Goal: Task Accomplishment & Management: Use online tool/utility

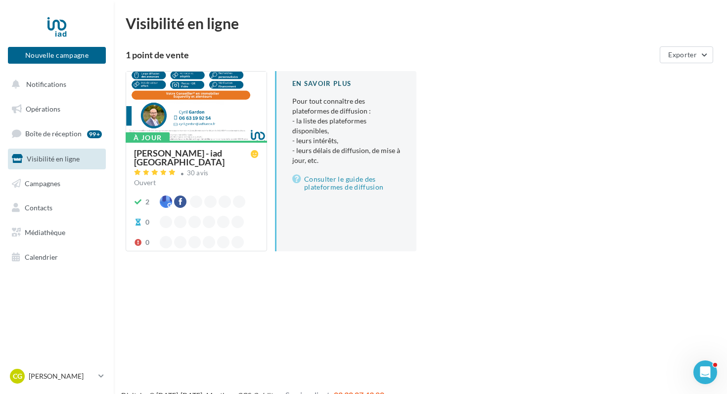
click at [72, 161] on span "Visibilité en ligne" at bounding box center [53, 159] width 53 height 8
click at [203, 117] on div at bounding box center [196, 107] width 140 height 70
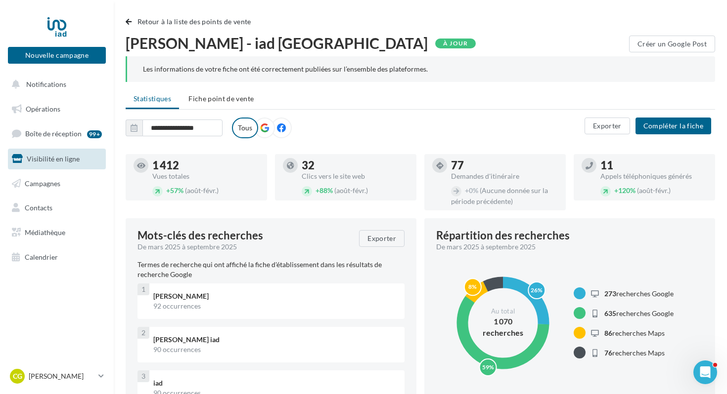
click at [264, 126] on icon at bounding box center [264, 128] width 9 height 9
